Goal: Task Accomplishment & Management: Use online tool/utility

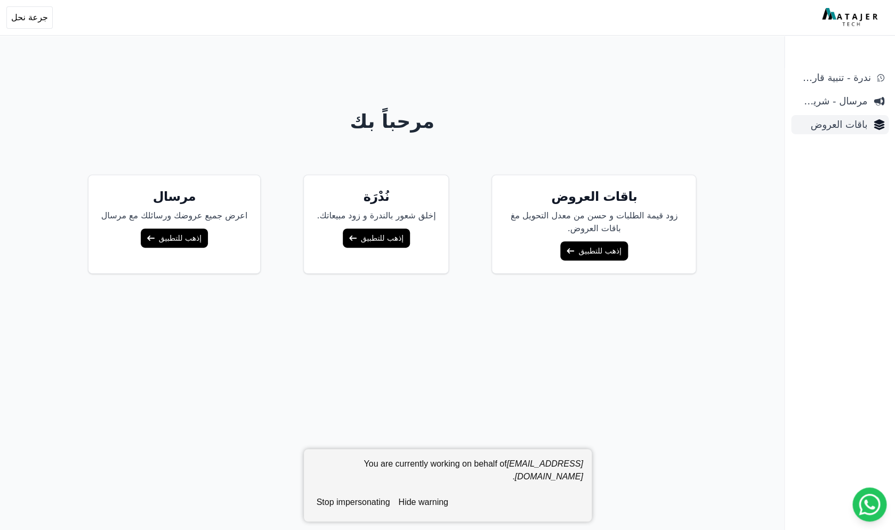
click at [841, 123] on span "باقات العروض" at bounding box center [831, 124] width 72 height 15
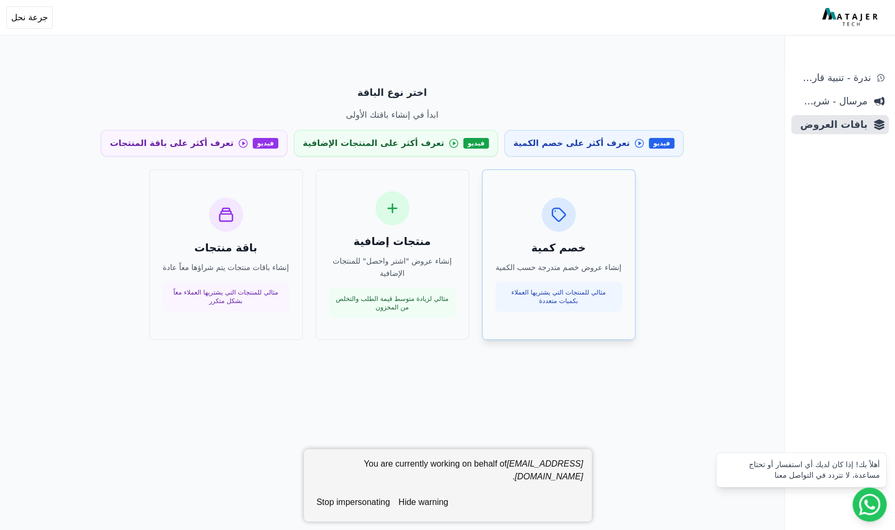
click at [547, 231] on div "خصم كمية إنشاء عروض خصم متدرجة حسب الكمية مثالي للمنتجات التي يشتريها العملاء ب…" at bounding box center [558, 255] width 127 height 115
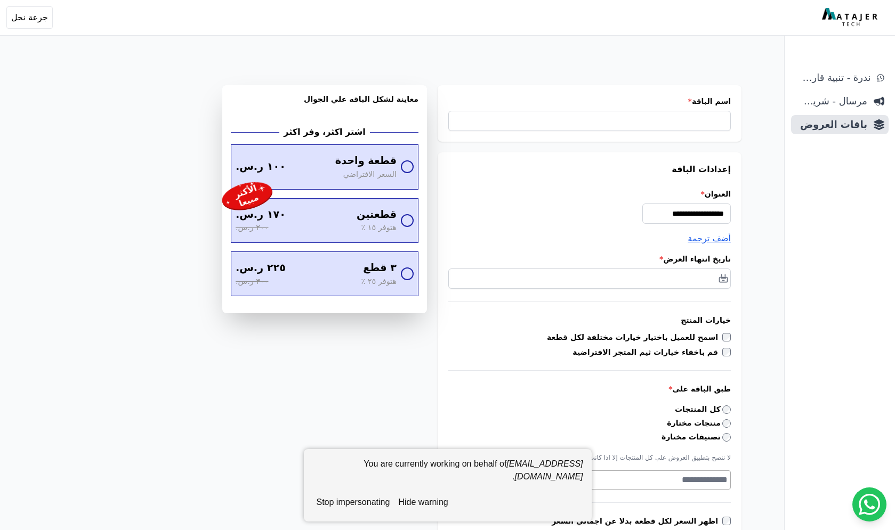
select select
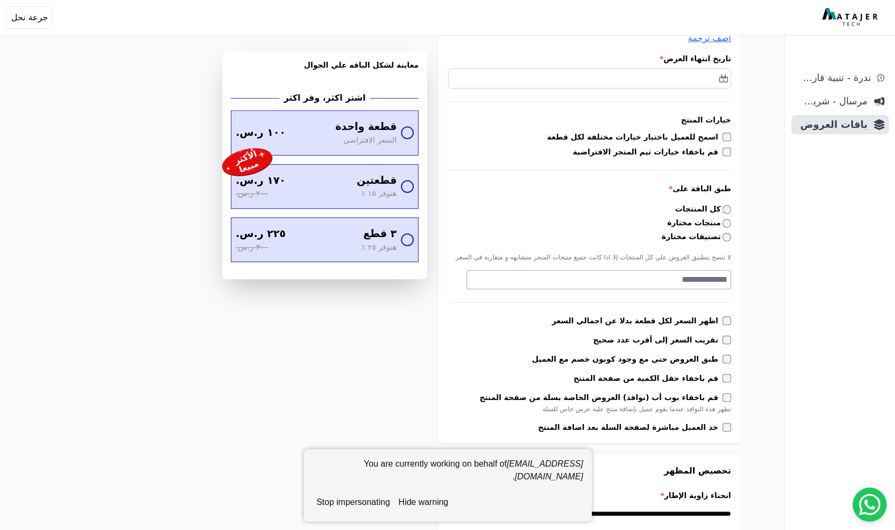
scroll to position [207, 0]
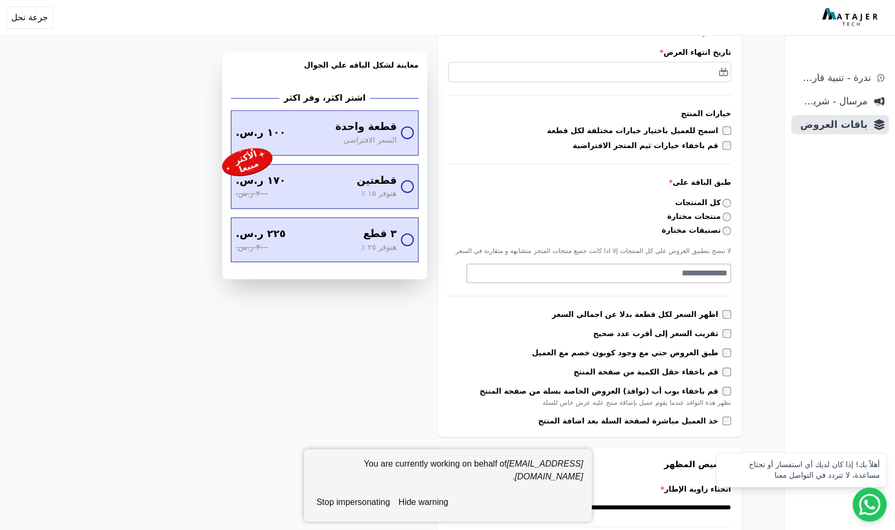
click at [696, 232] on label "تصنيفات مختارة" at bounding box center [695, 230] width 69 height 11
click at [695, 269] on textarea "Search" at bounding box center [597, 273] width 261 height 13
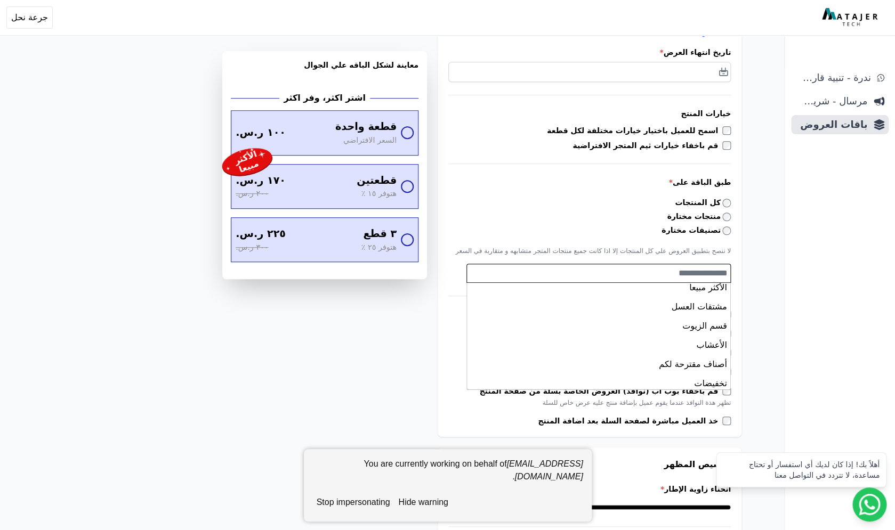
scroll to position [143, 0]
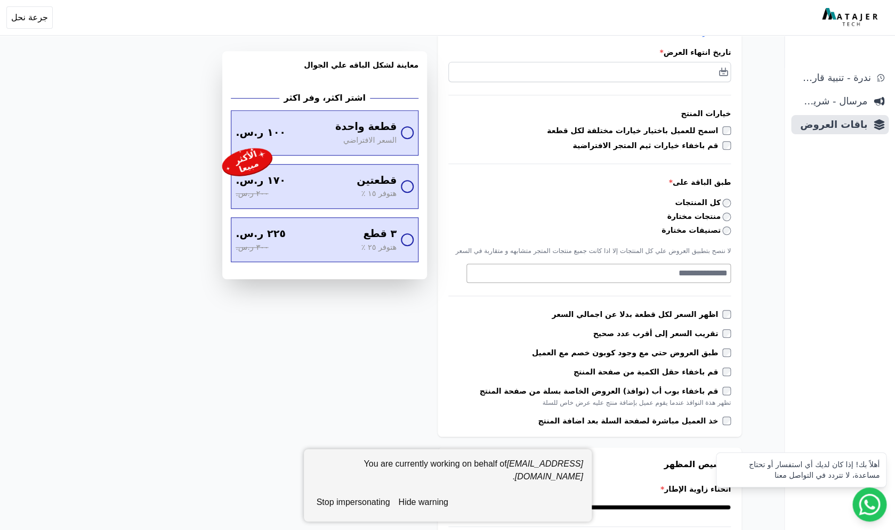
click at [356, 500] on button "stop impersonating" at bounding box center [353, 502] width 82 height 21
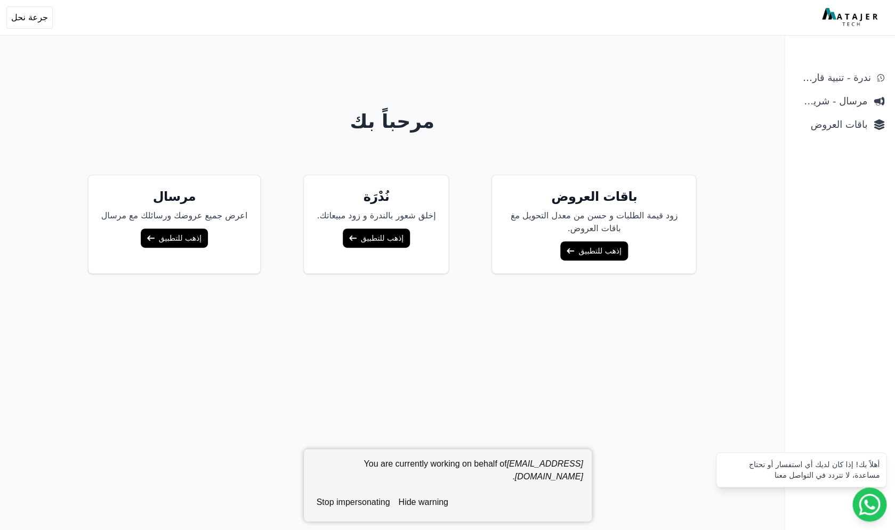
click at [587, 255] on link "إذهب للتطبيق" at bounding box center [593, 250] width 67 height 19
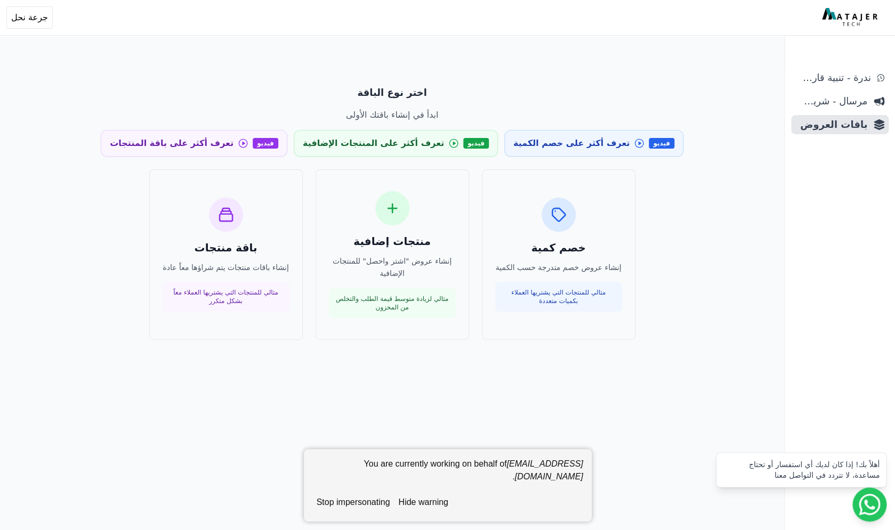
click at [364, 505] on button "stop impersonating" at bounding box center [353, 502] width 82 height 21
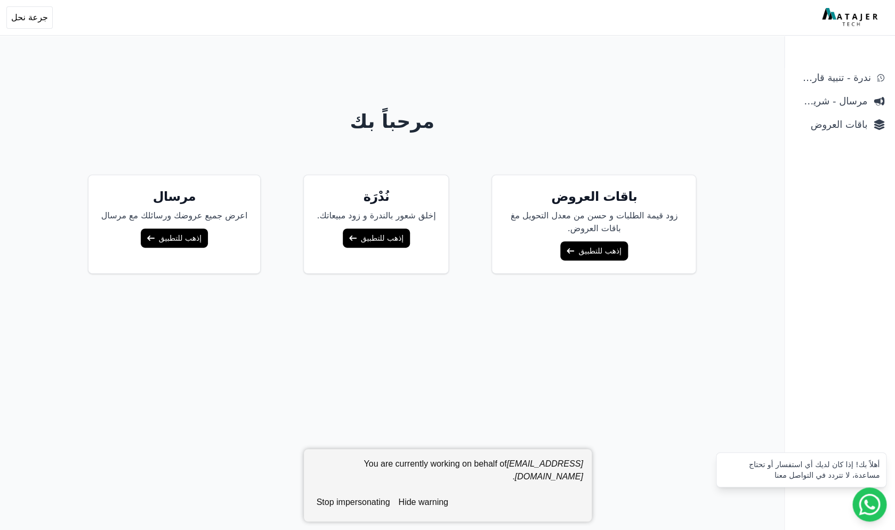
click at [361, 503] on button "stop impersonating" at bounding box center [353, 502] width 82 height 21
